Goal: Share content: Share content

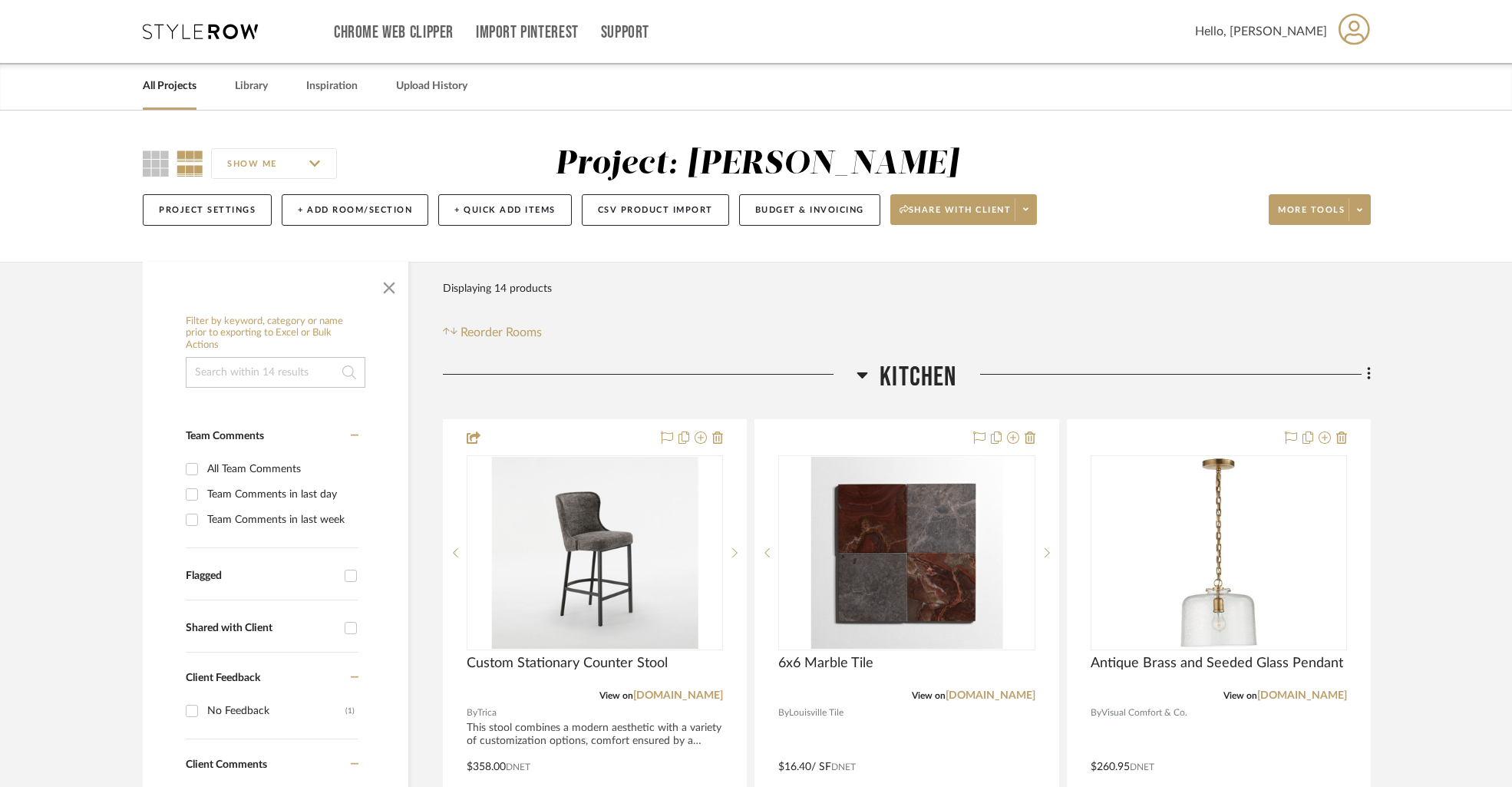
click at [179, 86] on link "All Projects" at bounding box center [169, 86] width 54 height 21
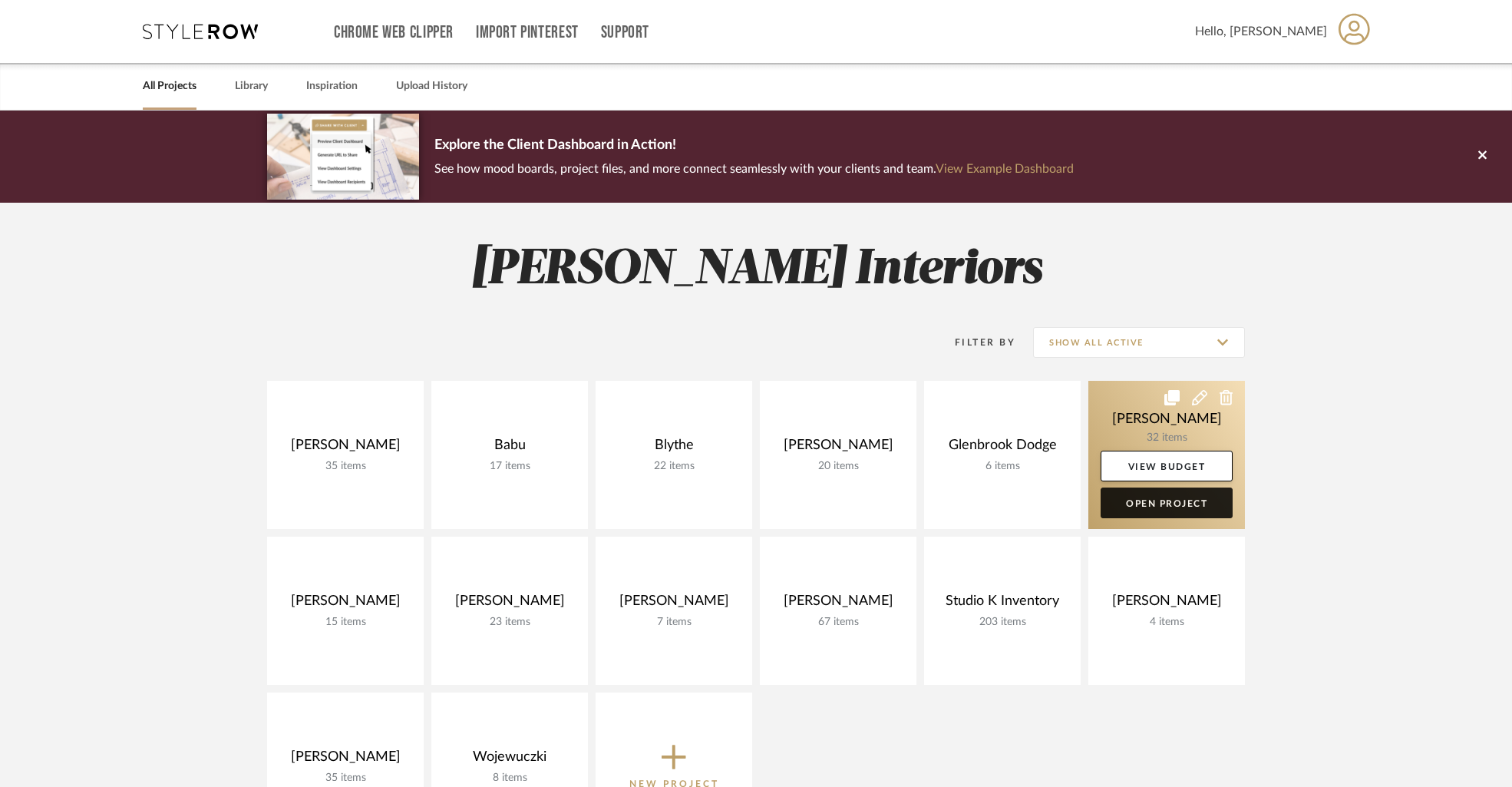
click at [1174, 507] on link "Open Project" at bounding box center [1166, 502] width 132 height 30
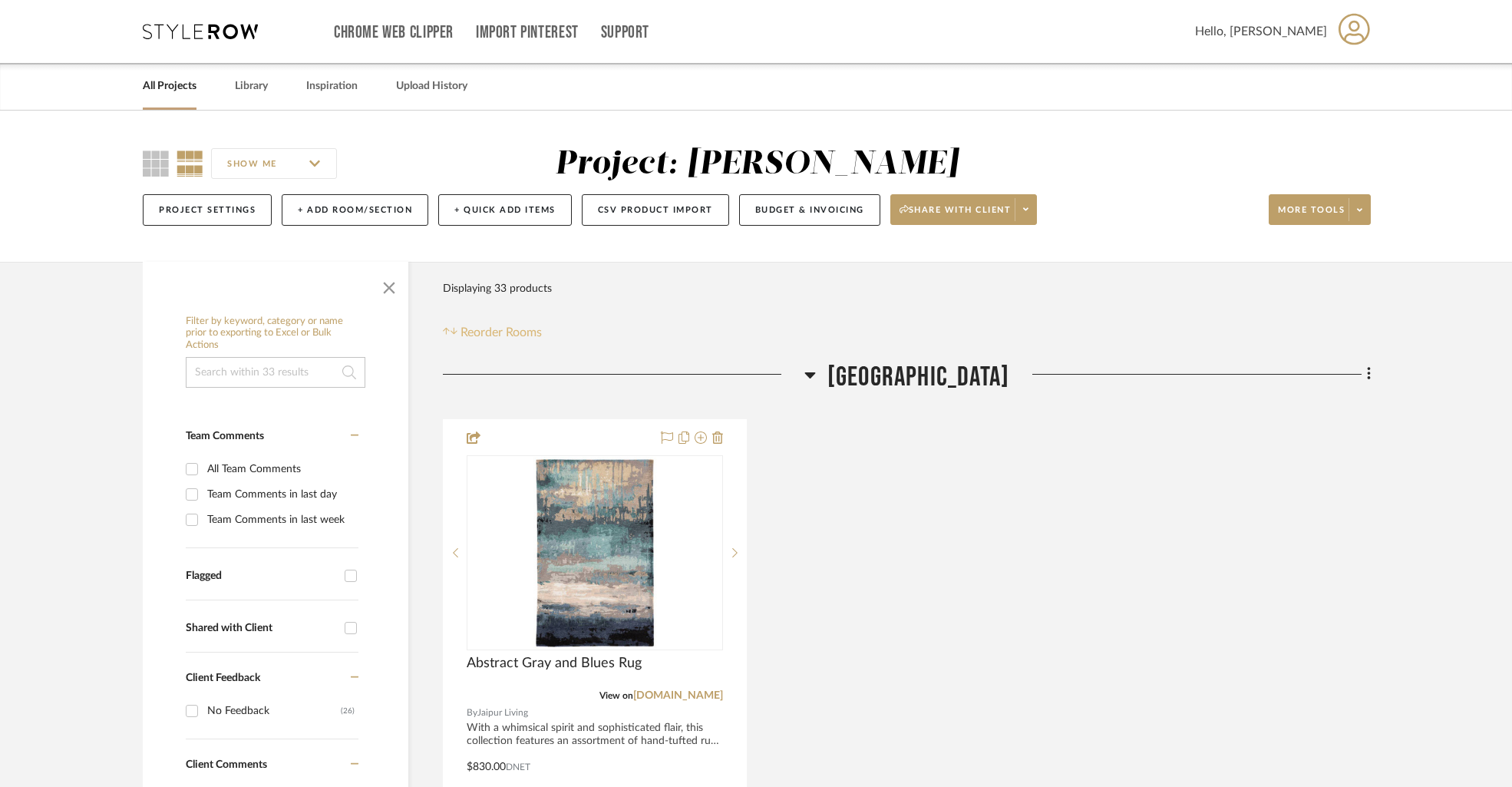
click at [513, 327] on span "Reorder Rooms" at bounding box center [501, 333] width 81 height 19
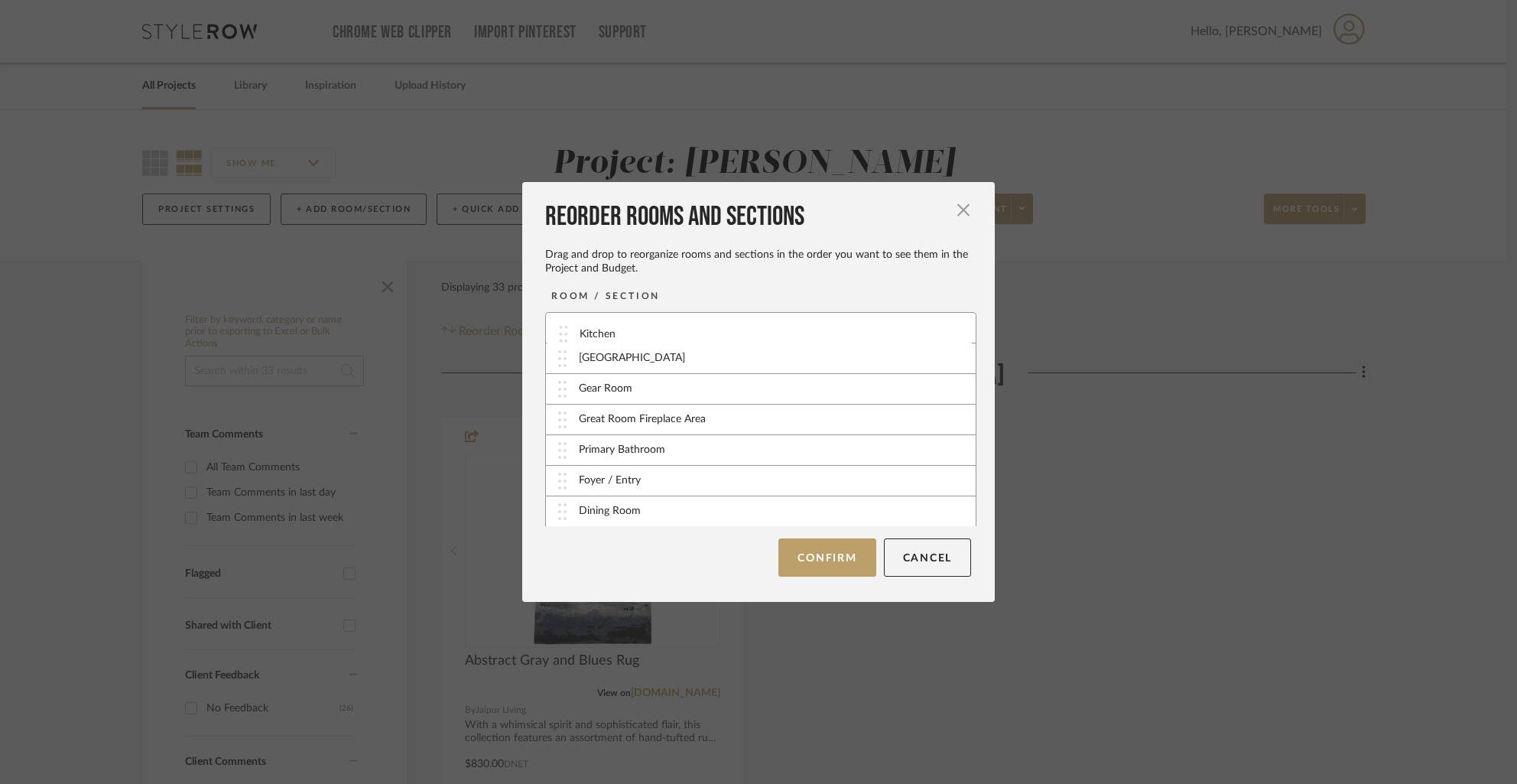
drag, startPoint x: 560, startPoint y: 514, endPoint x: 568, endPoint y: 336, distance: 178.2
drag, startPoint x: 560, startPoint y: 463, endPoint x: 557, endPoint y: 335, distance: 128.0
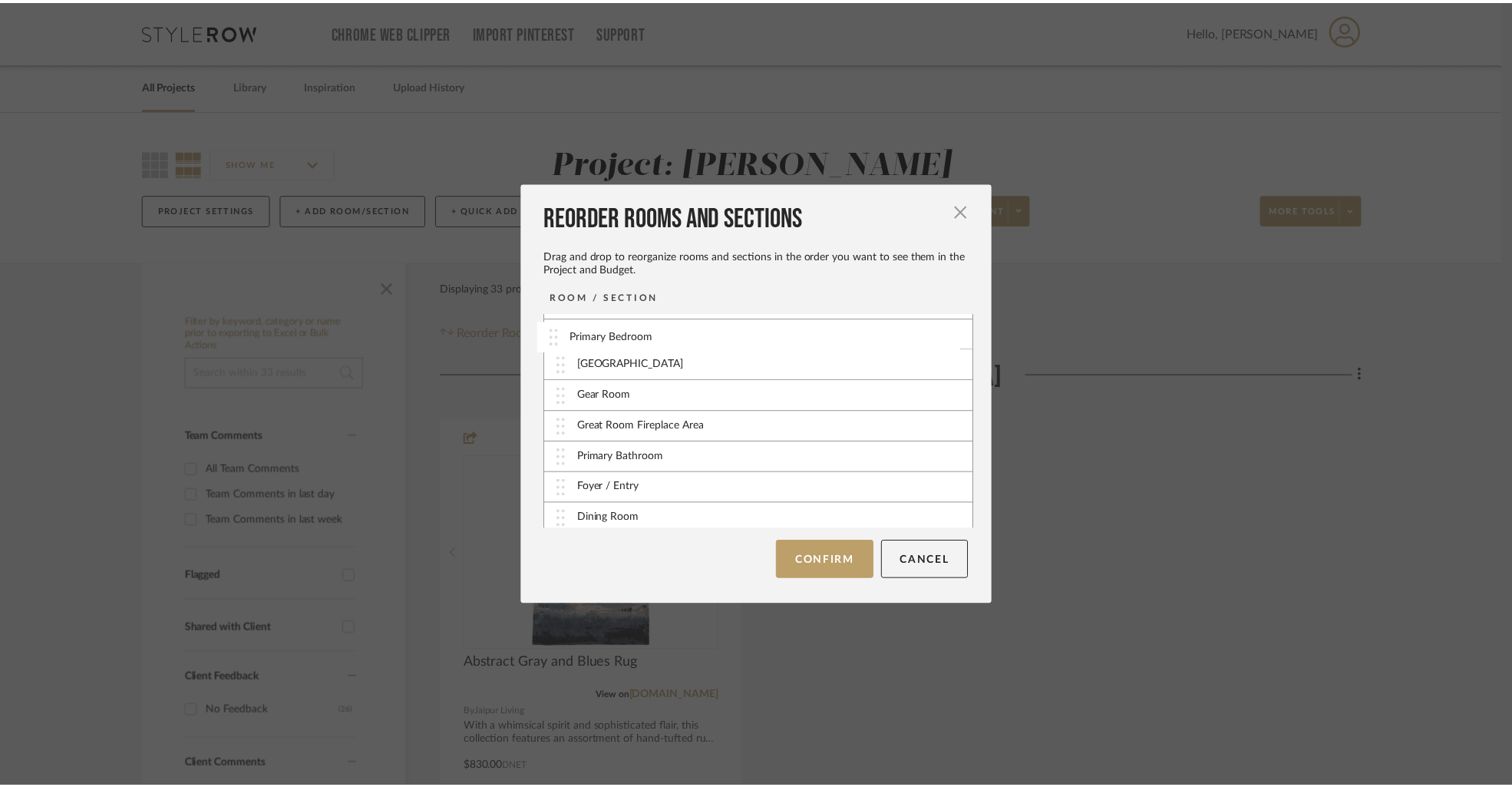
scroll to position [0, 0]
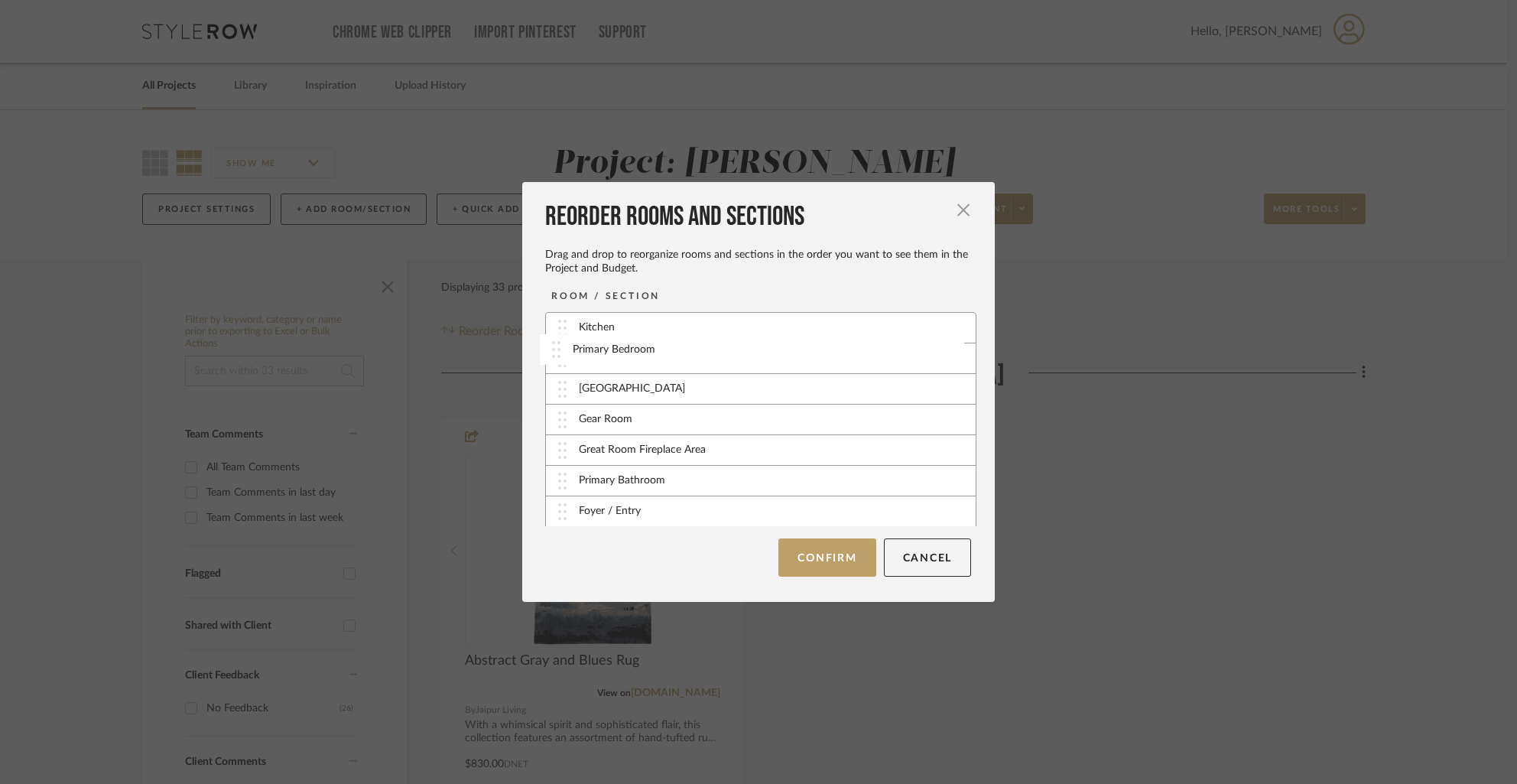
drag, startPoint x: 554, startPoint y: 327, endPoint x: 554, endPoint y: 348, distance: 21.0
click at [828, 560] on button "Confirm" at bounding box center [827, 557] width 97 height 38
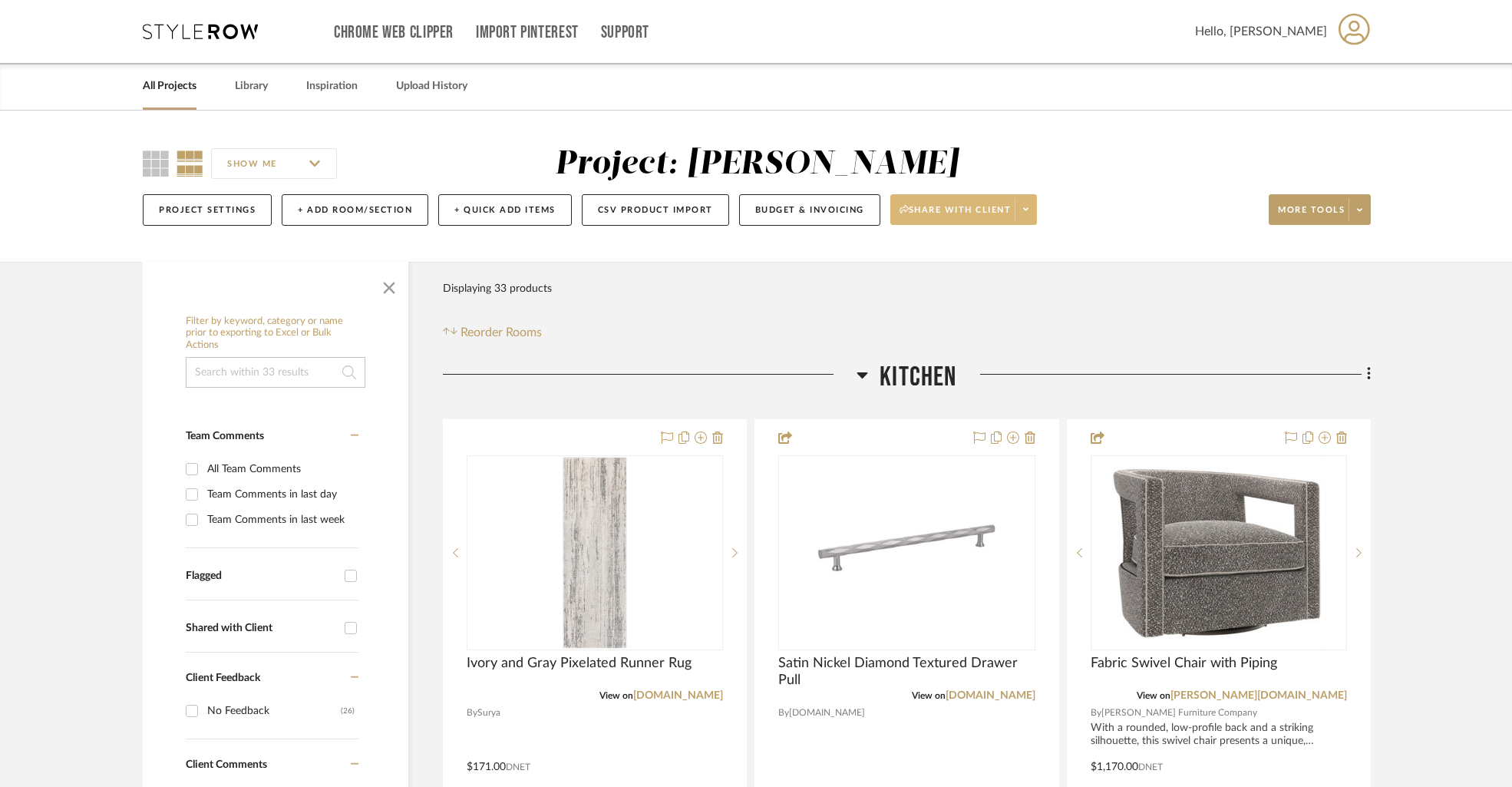
click at [1029, 209] on icon at bounding box center [1026, 209] width 5 height 9
click at [969, 254] on span "Preview Client Dashboard" at bounding box center [970, 253] width 131 height 13
click at [603, 443] on div at bounding box center [595, 756] width 302 height 672
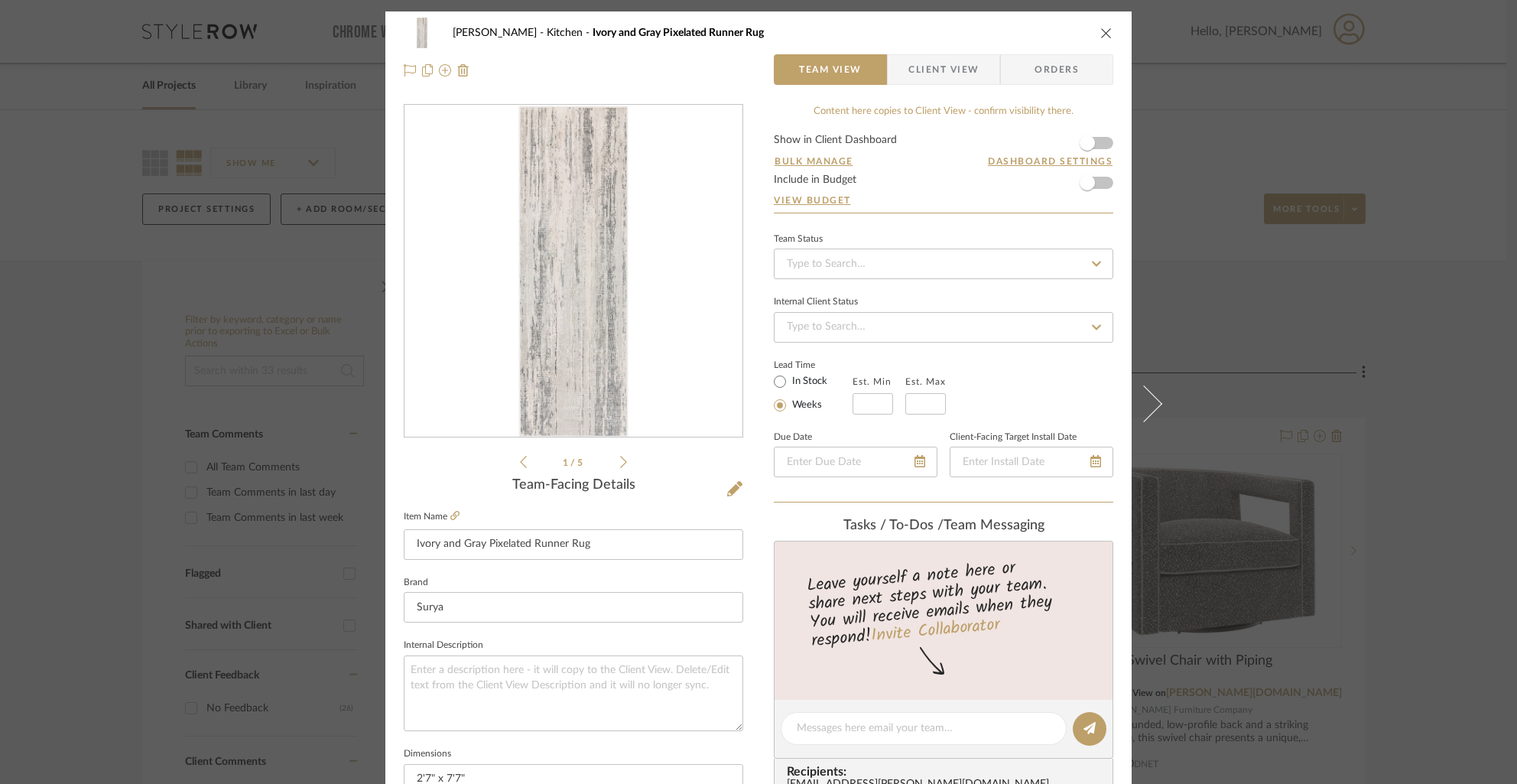
click at [1099, 144] on form "Show in Client Dashboard Bulk Manage Dashboard Settings Include in Budget View …" at bounding box center [943, 173] width 339 height 78
click at [1095, 146] on span "button" at bounding box center [1087, 143] width 33 height 33
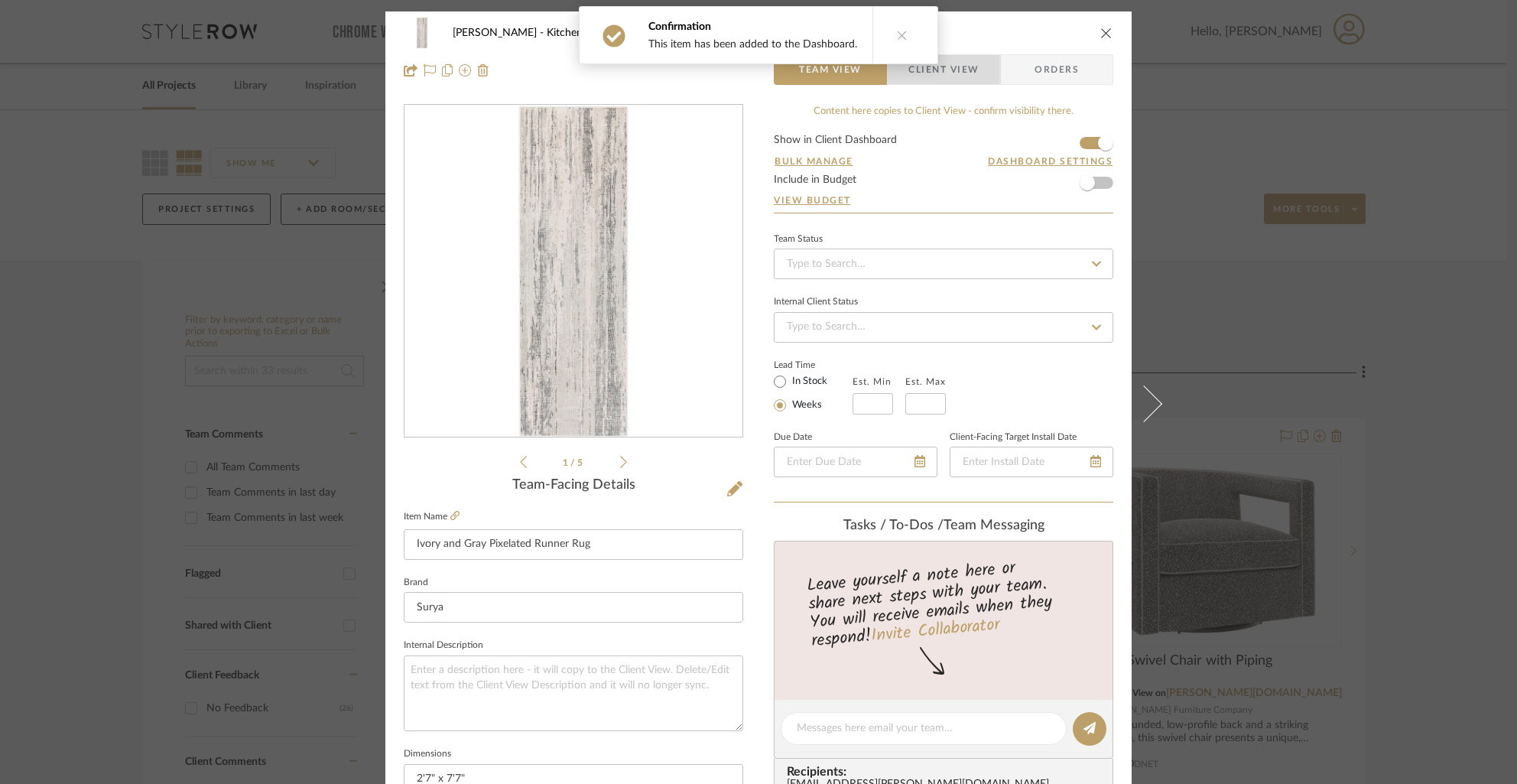
click at [956, 71] on span "Client View" at bounding box center [943, 69] width 71 height 30
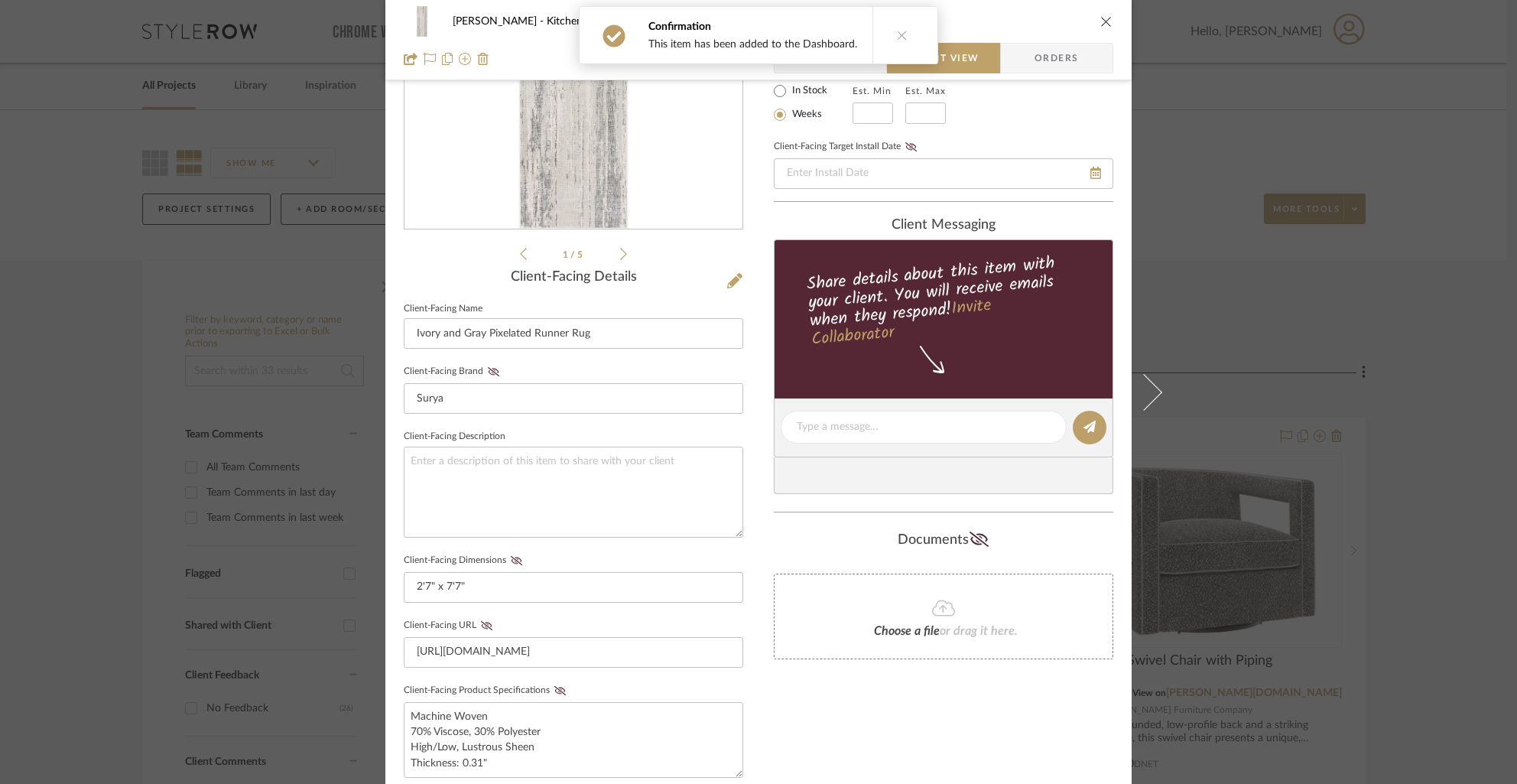
scroll to position [224, 0]
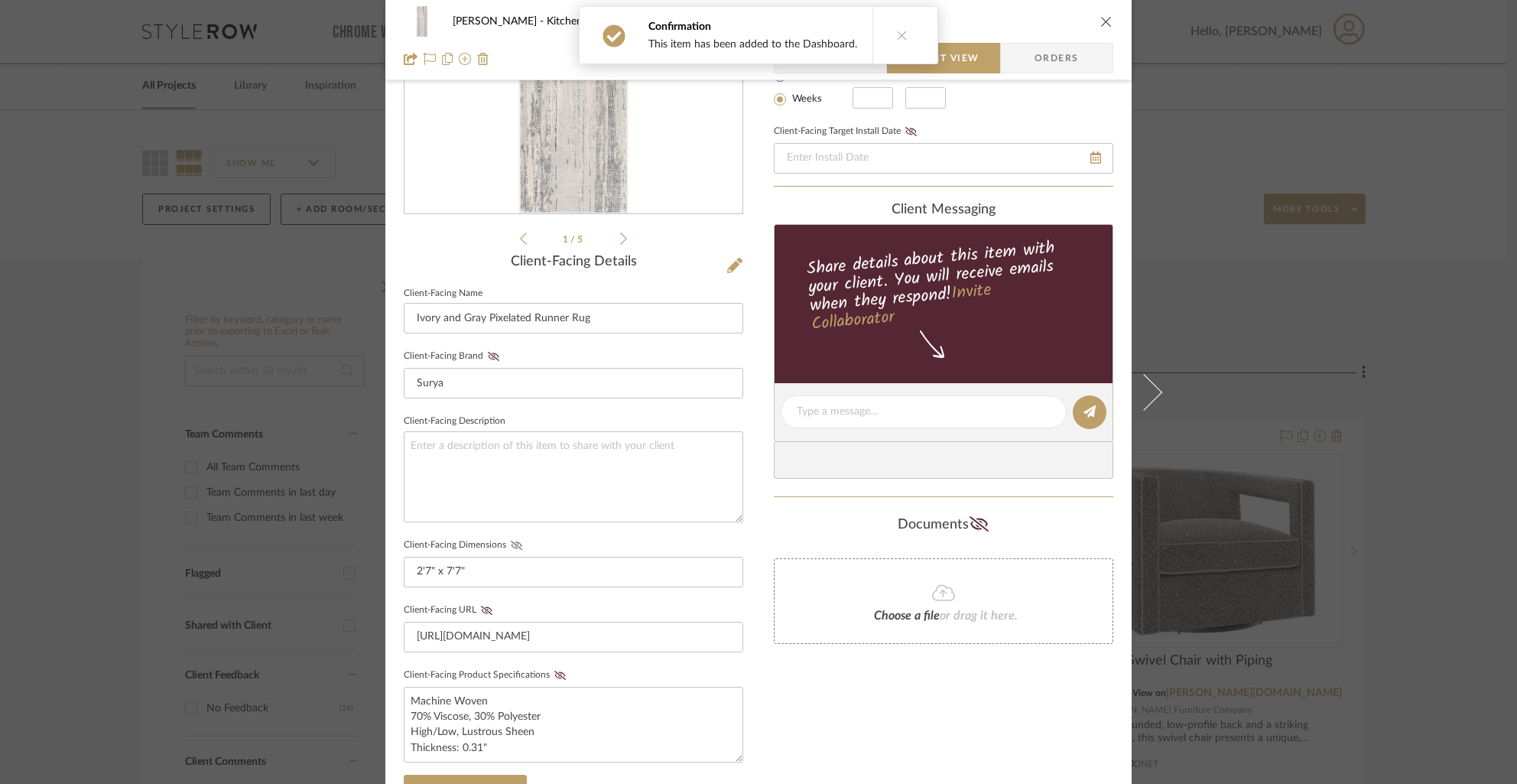
click at [512, 541] on icon at bounding box center [516, 545] width 12 height 9
click at [554, 673] on icon at bounding box center [560, 675] width 12 height 9
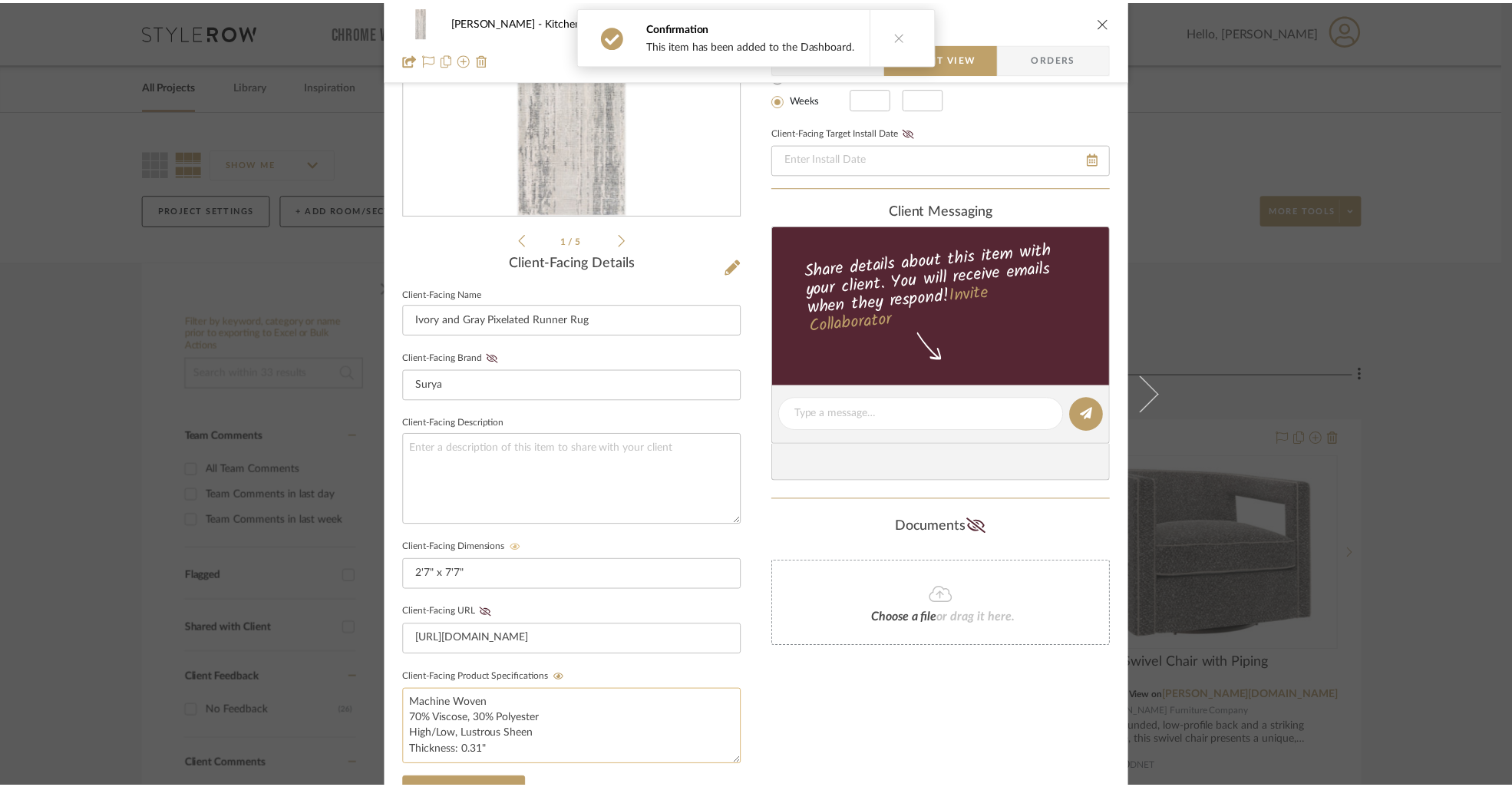
scroll to position [496, 0]
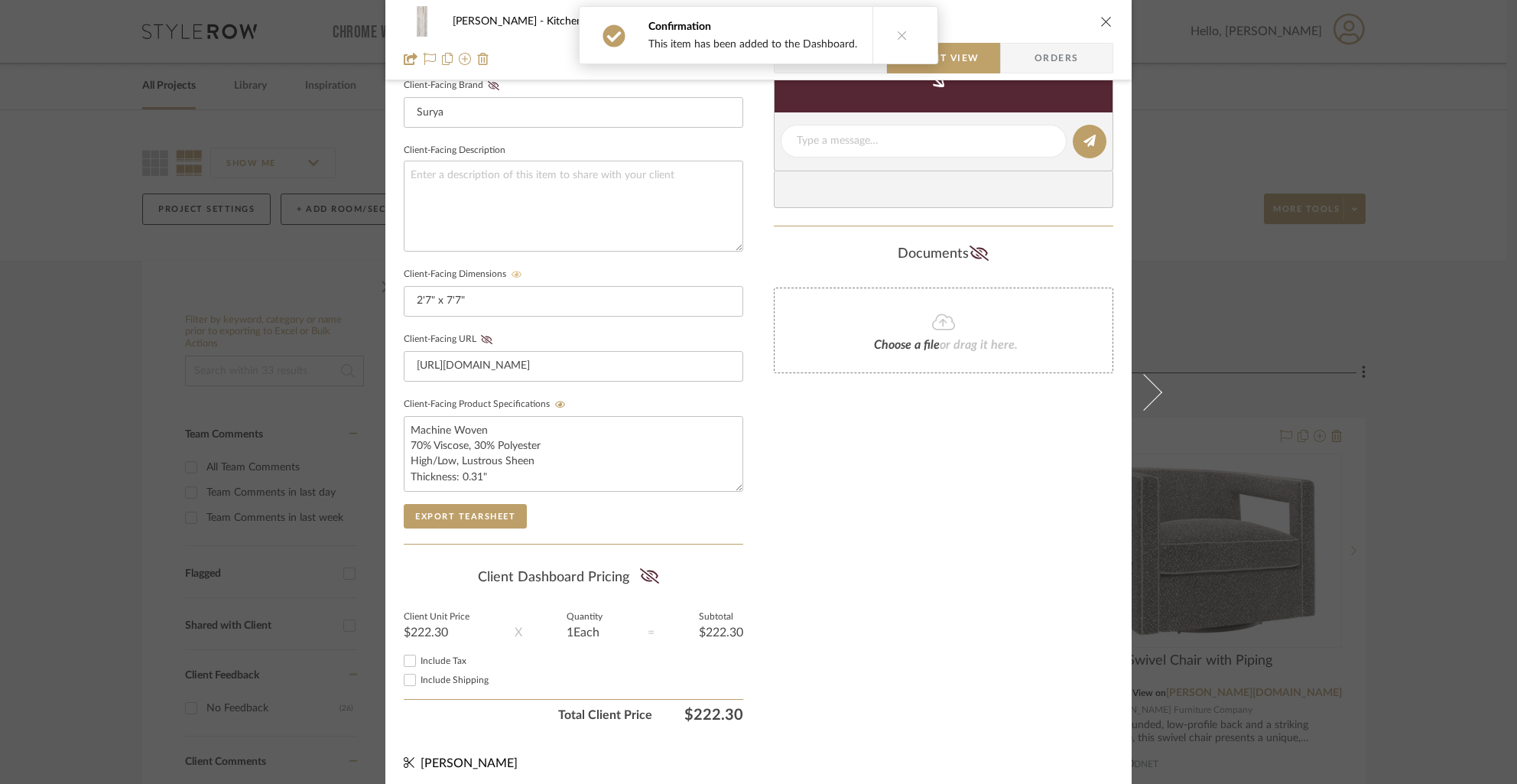
click at [947, 495] on div "Only content on this tab can share to Dashboard. Click eyeball icon to show or …" at bounding box center [943, 170] width 339 height 1119
click at [1102, 19] on icon "close" at bounding box center [1106, 22] width 12 height 12
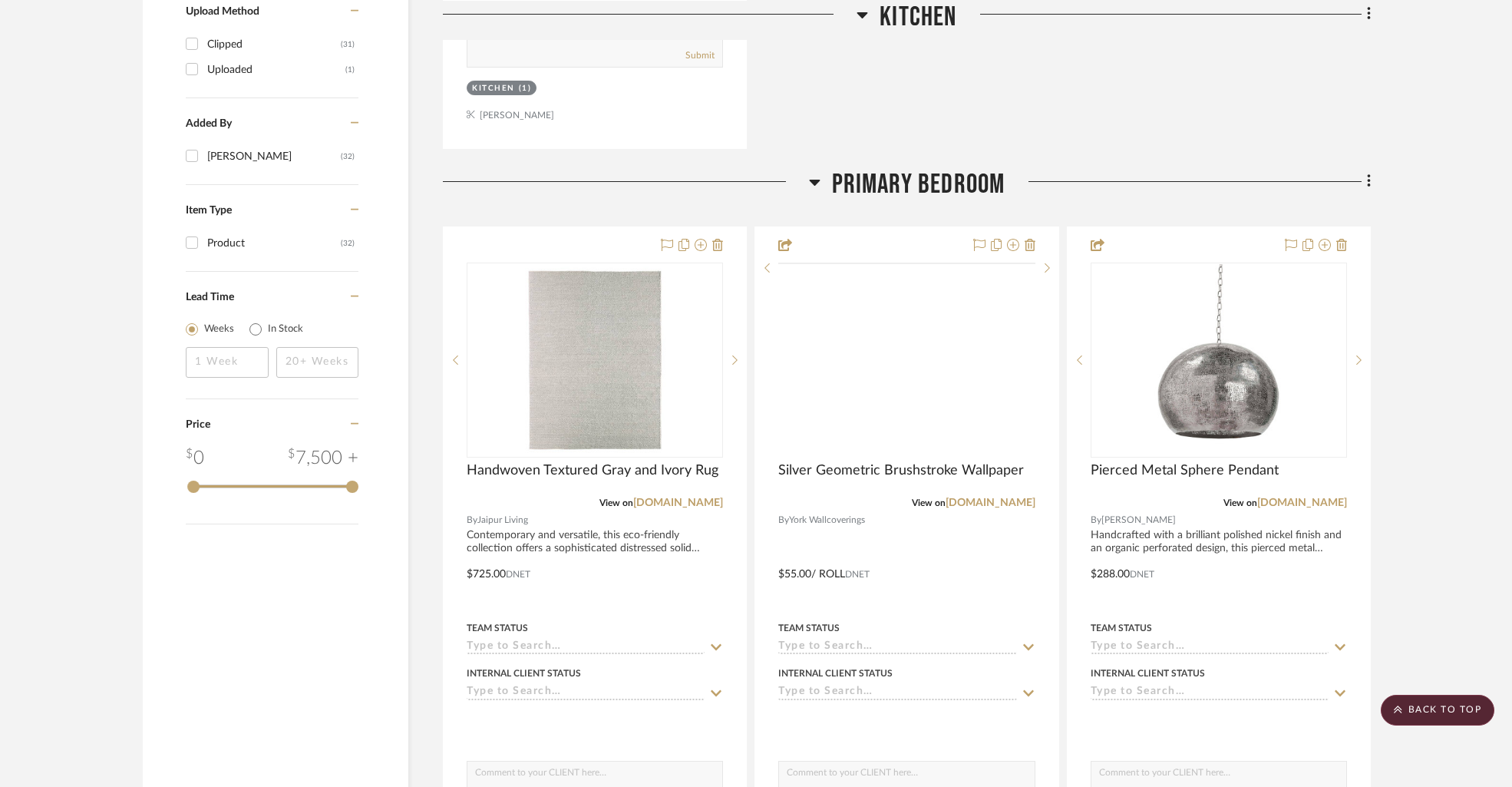
scroll to position [1636, 0]
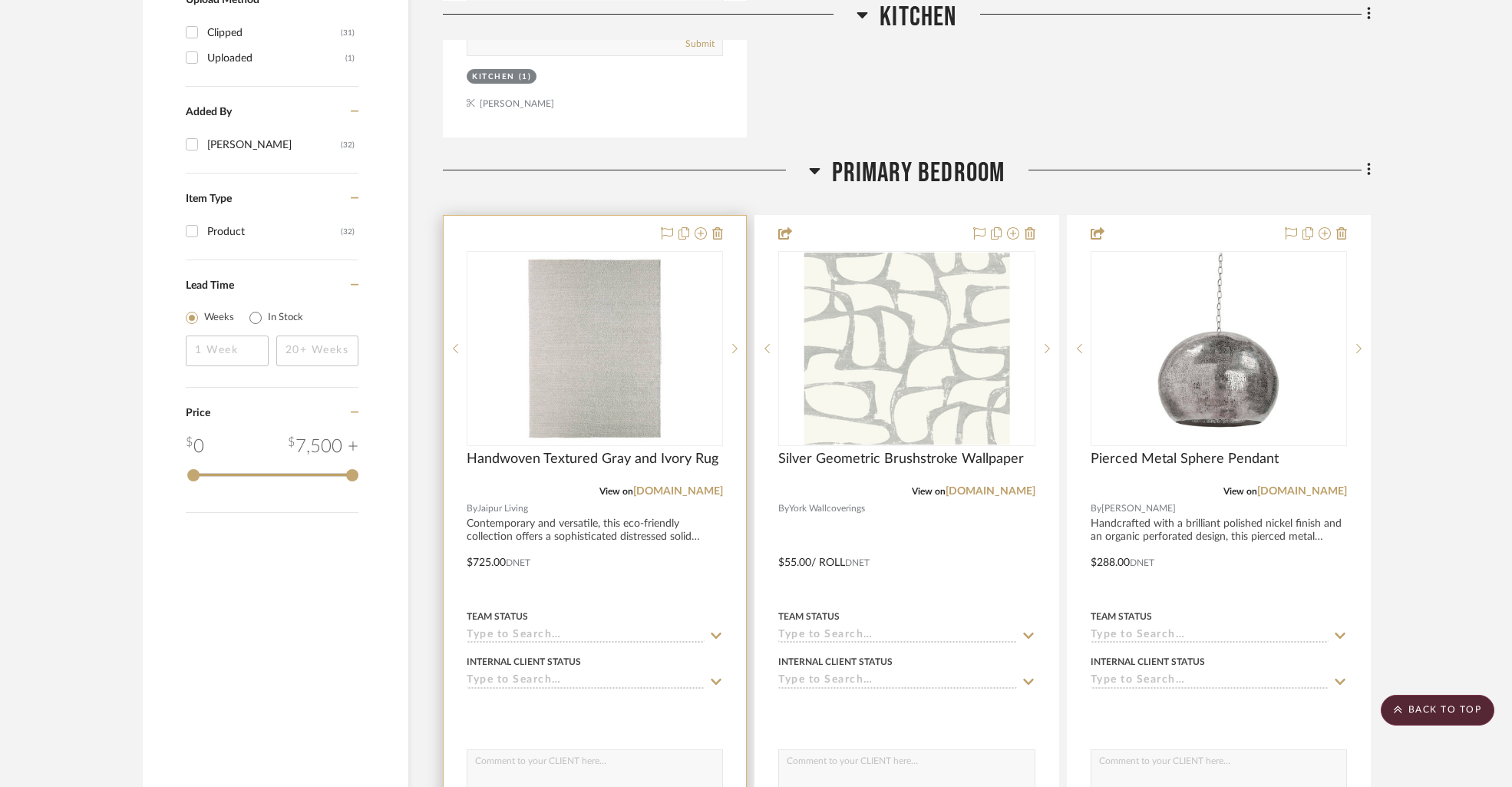
click at [523, 232] on div at bounding box center [595, 552] width 302 height 672
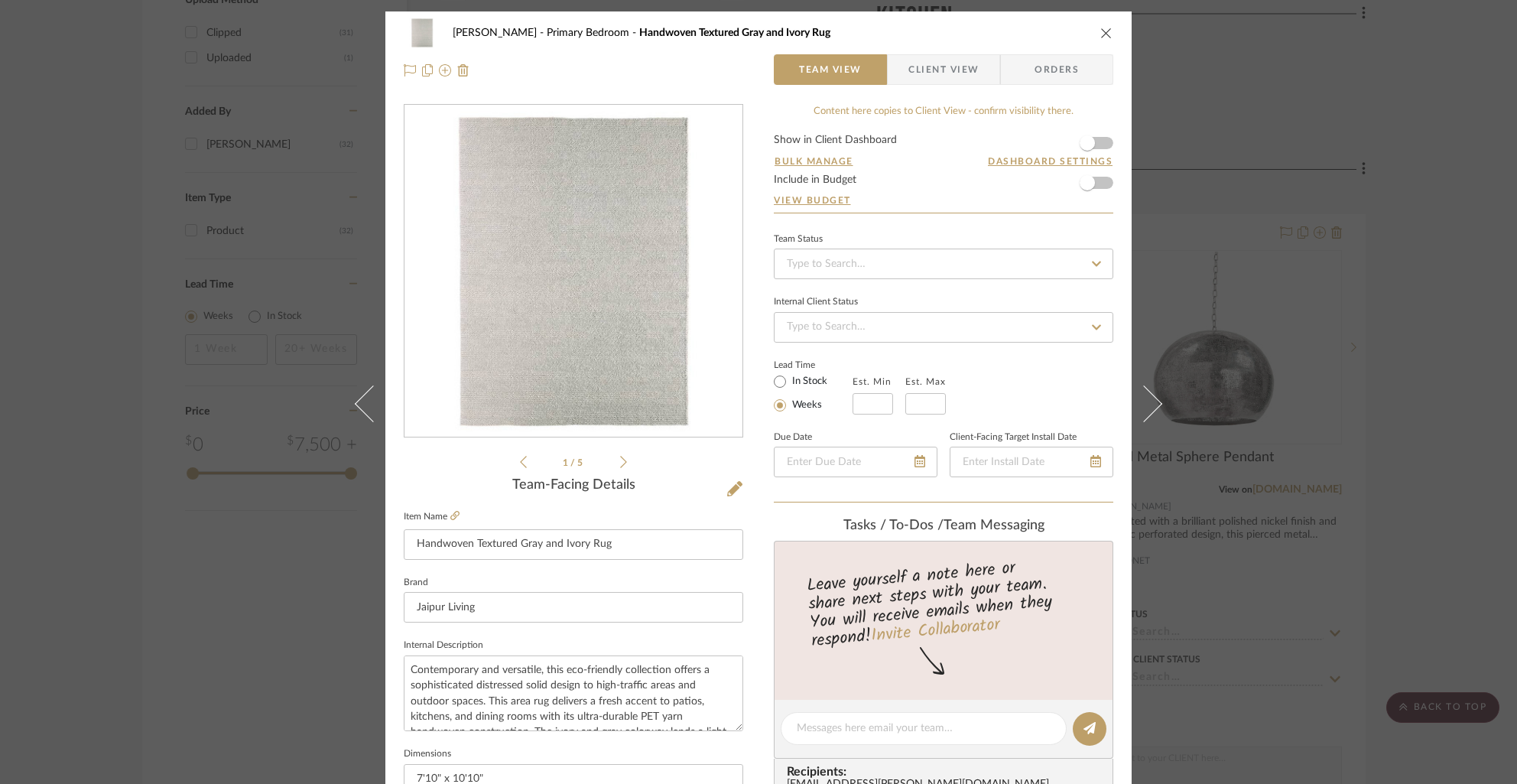
click at [1101, 146] on form "Show in Client Dashboard Bulk Manage Dashboard Settings Include in Budget View …" at bounding box center [943, 173] width 339 height 78
click at [1097, 146] on span "button" at bounding box center [1087, 143] width 33 height 33
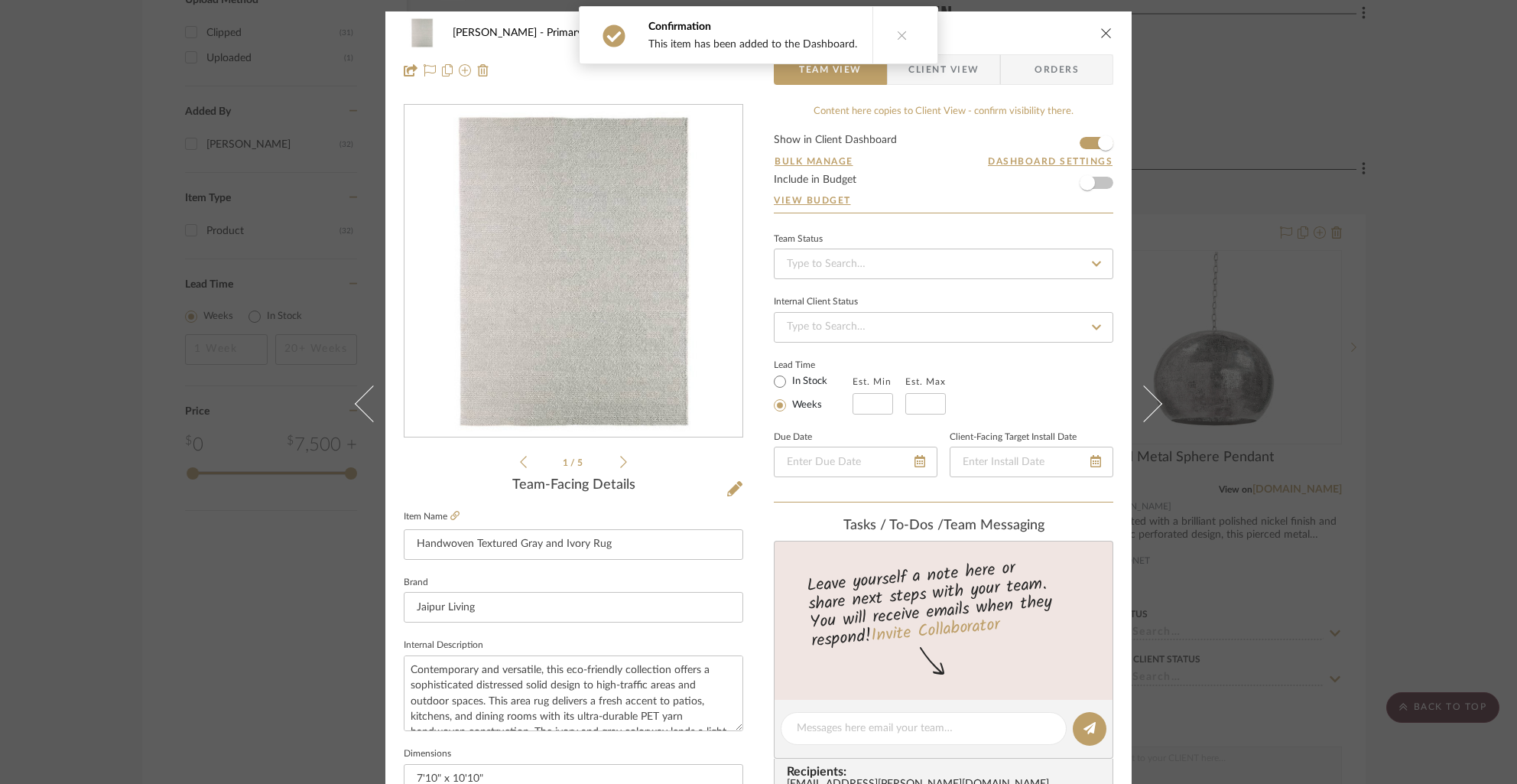
click at [953, 75] on span "Client View" at bounding box center [943, 69] width 71 height 30
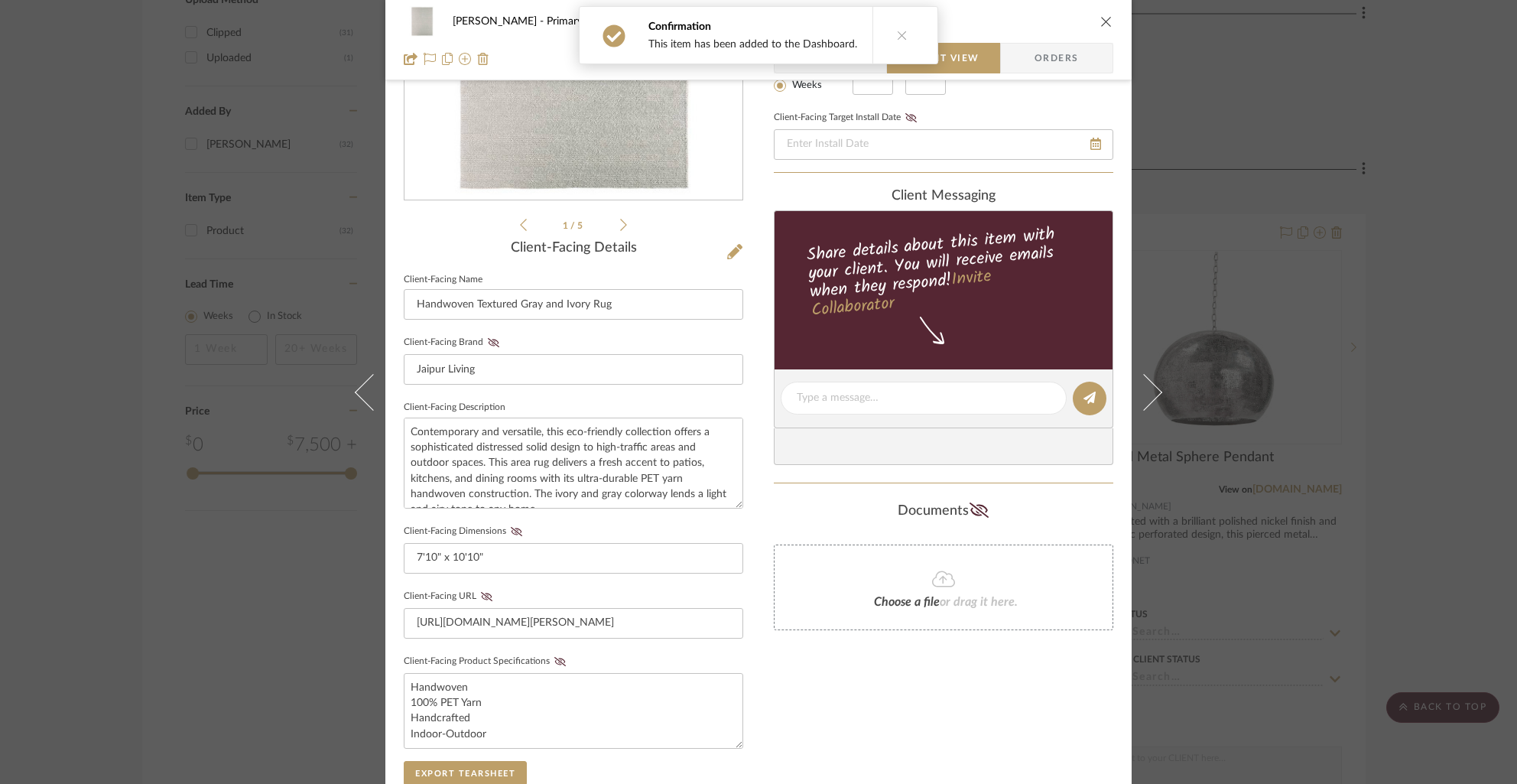
scroll to position [16, 0]
click at [511, 529] on icon at bounding box center [516, 532] width 12 height 9
drag, startPoint x: 557, startPoint y: 661, endPoint x: 567, endPoint y: 661, distance: 10.0
click at [558, 661] on icon at bounding box center [560, 661] width 12 height 9
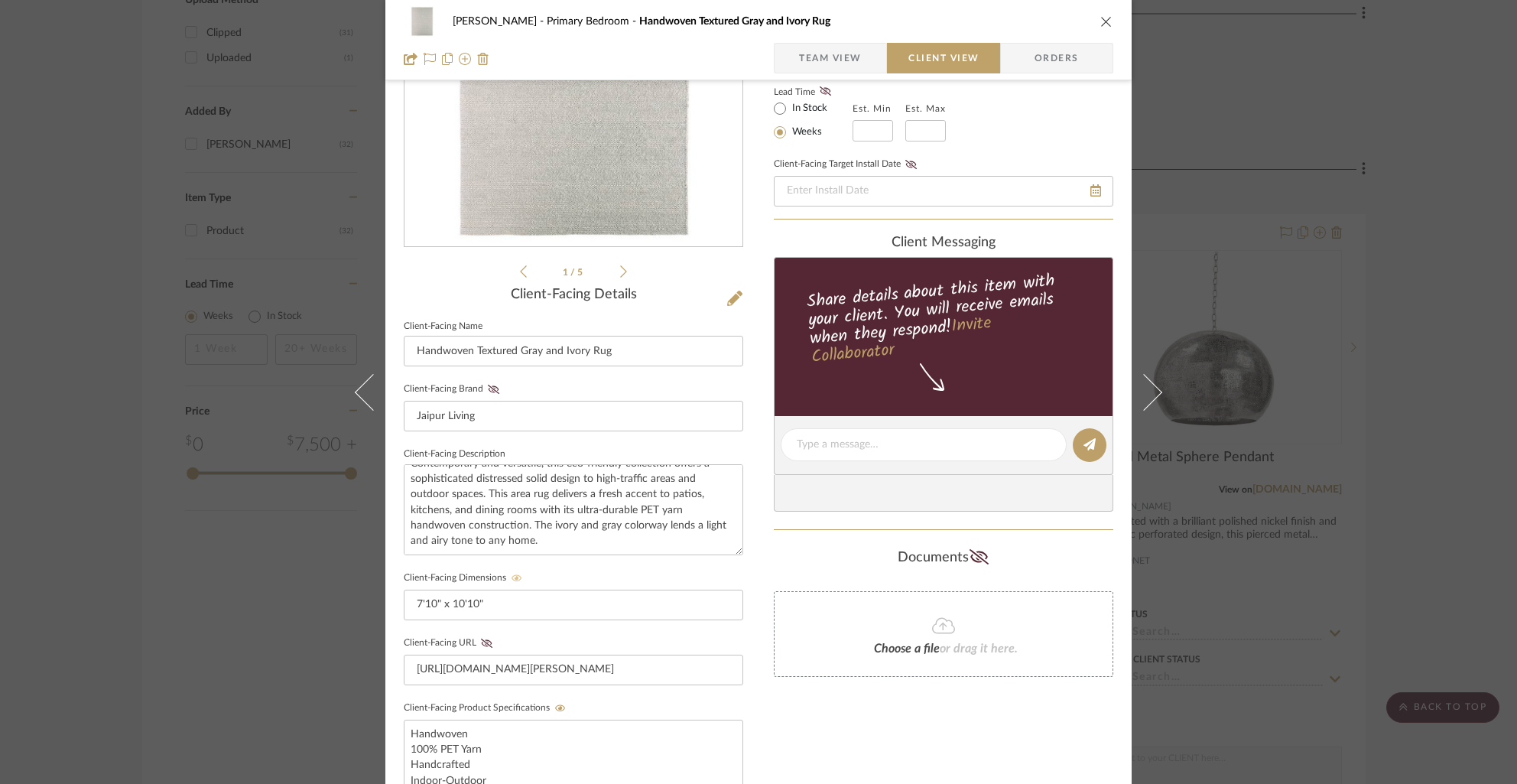
scroll to position [0, 0]
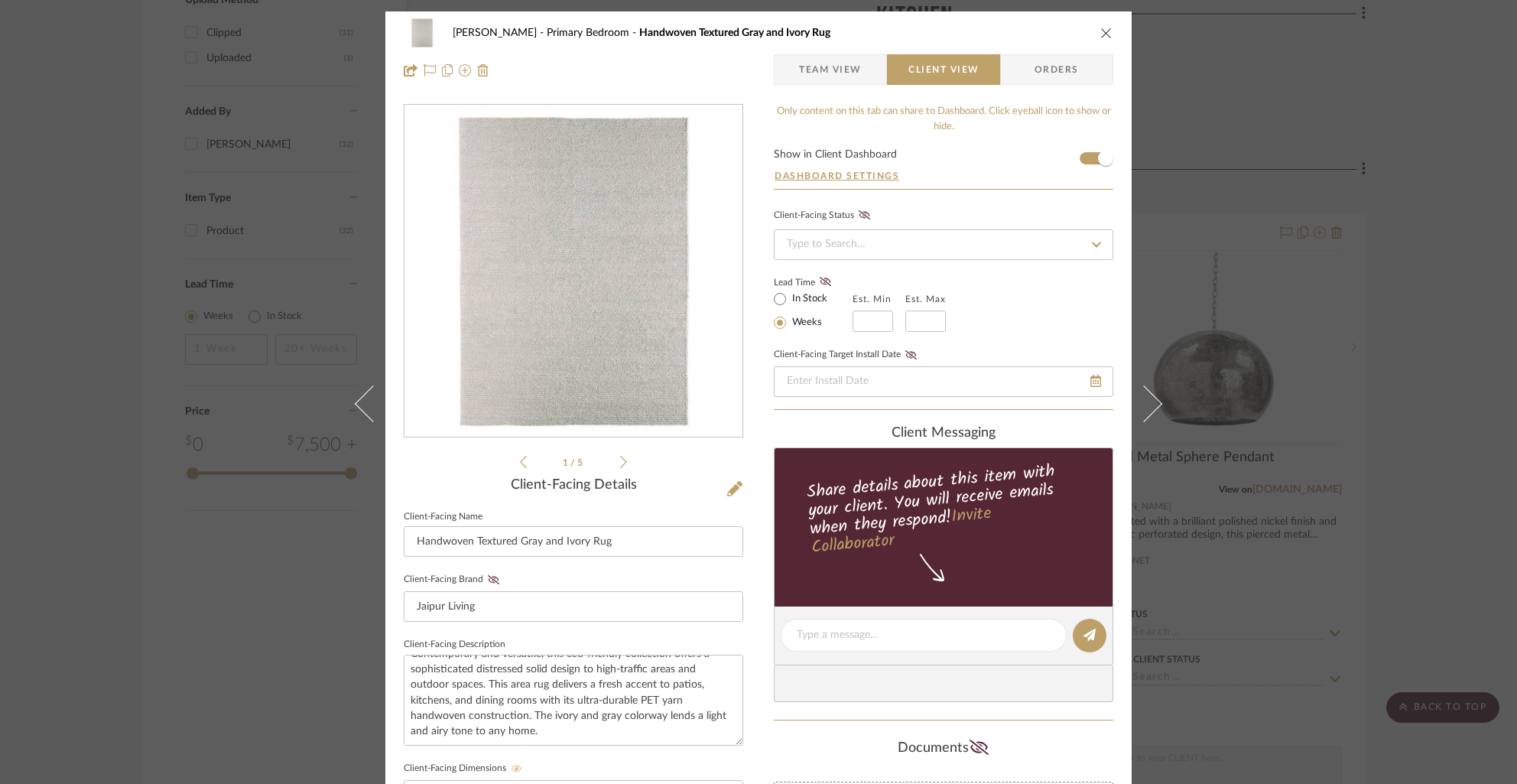
drag, startPoint x: 1098, startPoint y: 29, endPoint x: 1114, endPoint y: 32, distance: 16.3
click at [1101, 29] on icon "close" at bounding box center [1106, 33] width 12 height 12
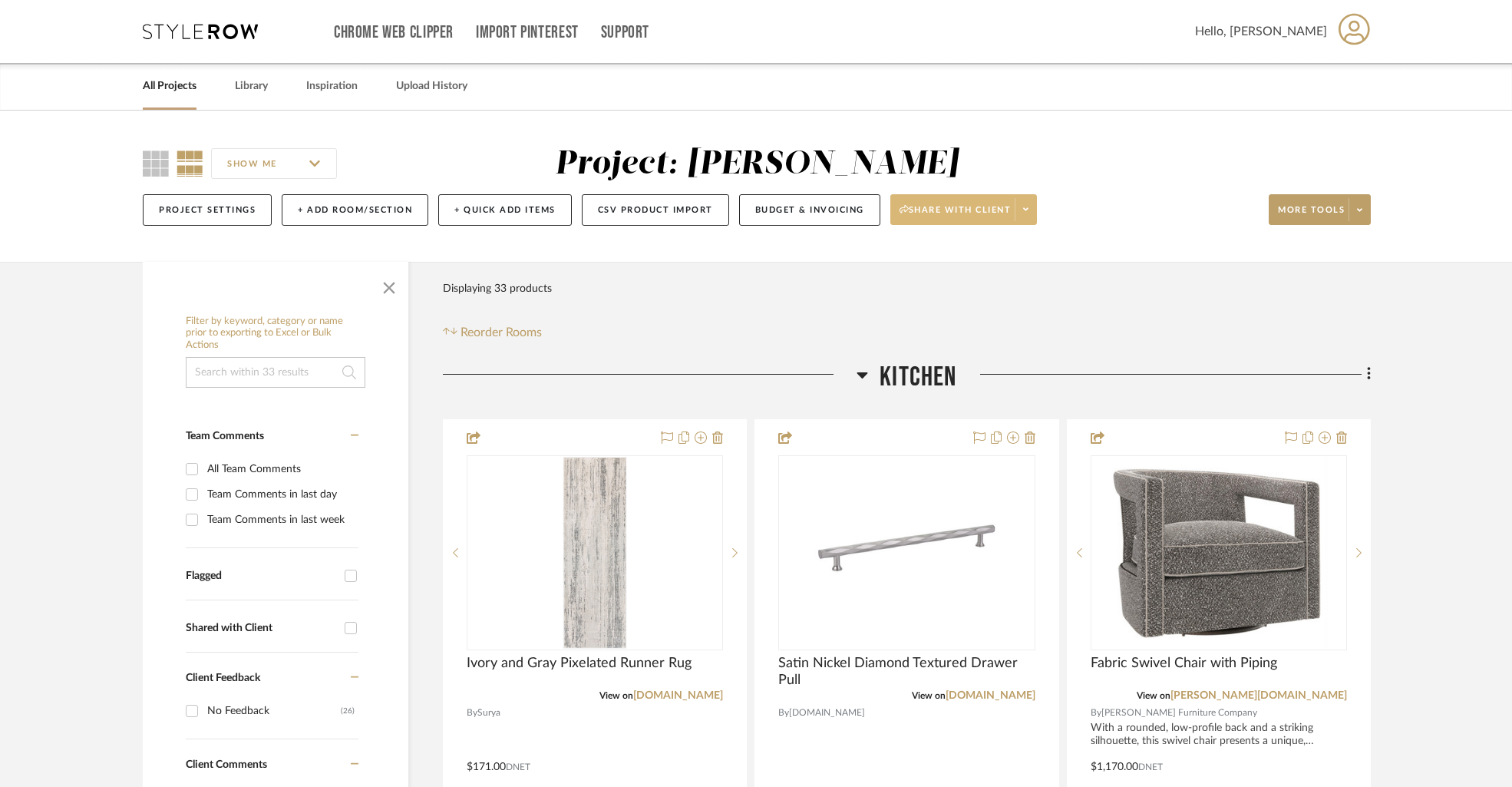
click at [1037, 215] on span at bounding box center [1026, 210] width 22 height 23
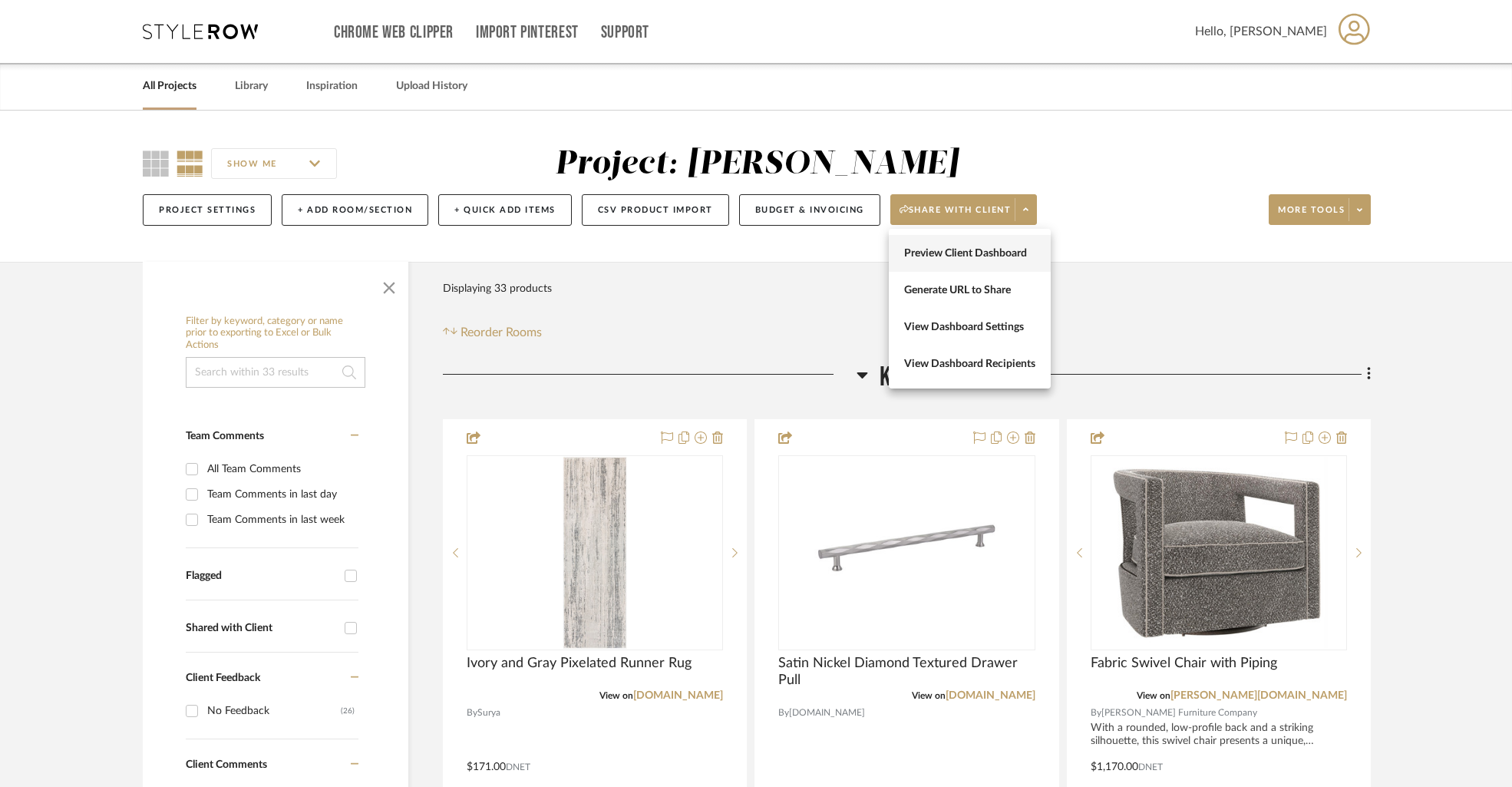
click at [985, 258] on span "Preview Client Dashboard" at bounding box center [970, 253] width 131 height 13
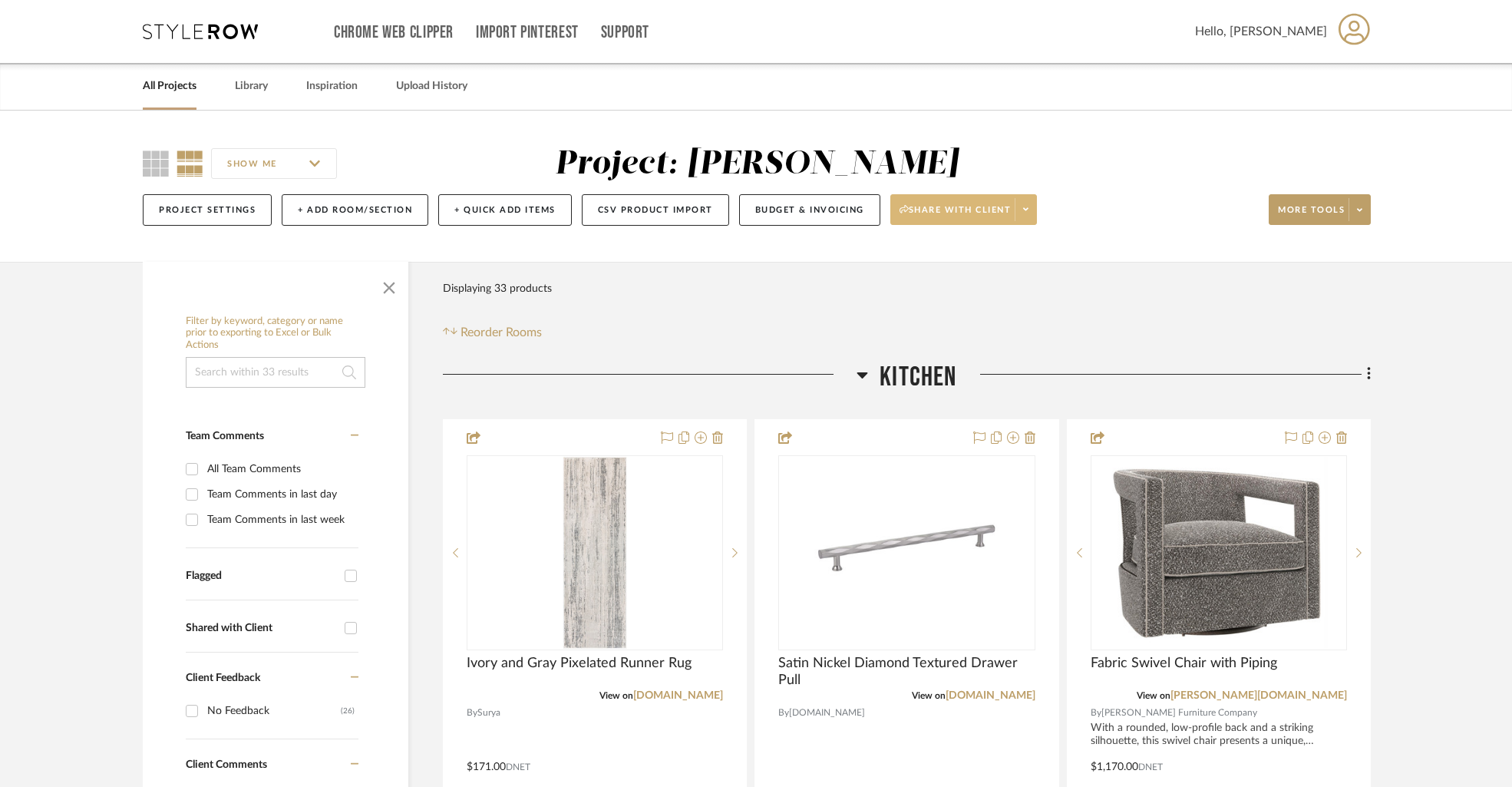
click at [1031, 217] on span at bounding box center [1026, 210] width 22 height 23
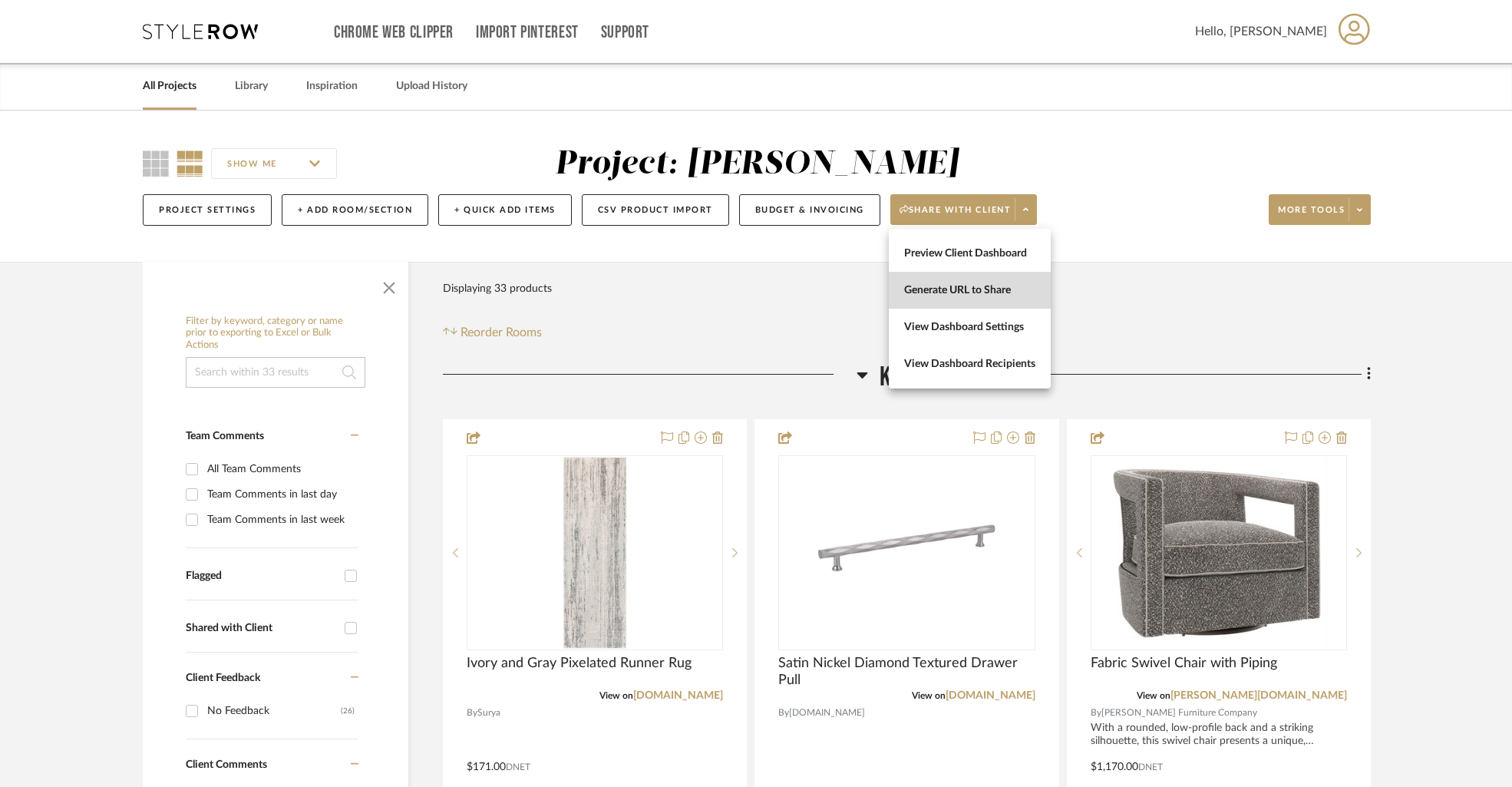
click at [979, 288] on span "Generate URL to Share" at bounding box center [970, 290] width 131 height 13
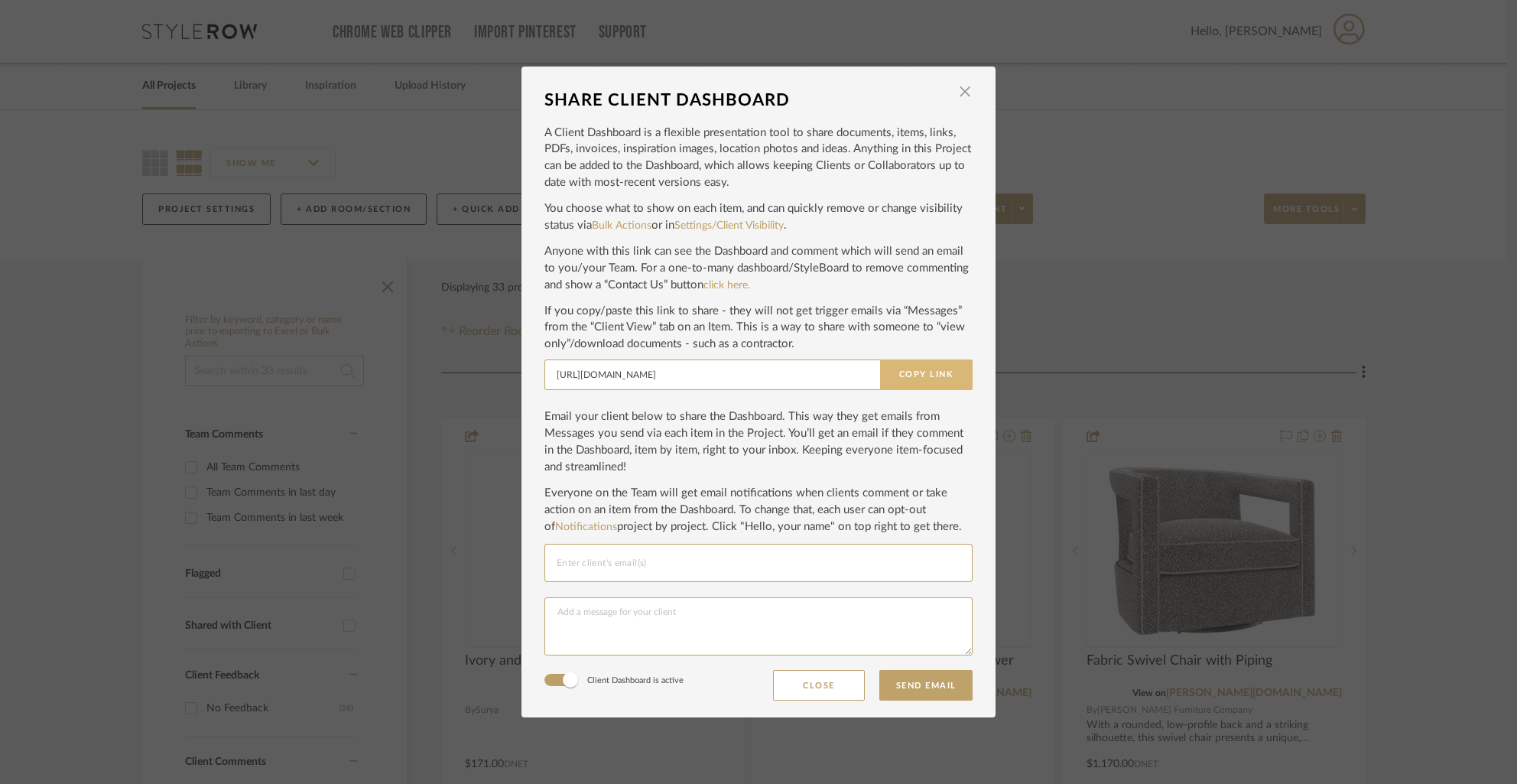
click at [914, 370] on button "Copy Link" at bounding box center [926, 374] width 92 height 30
